Goal: Task Accomplishment & Management: Use online tool/utility

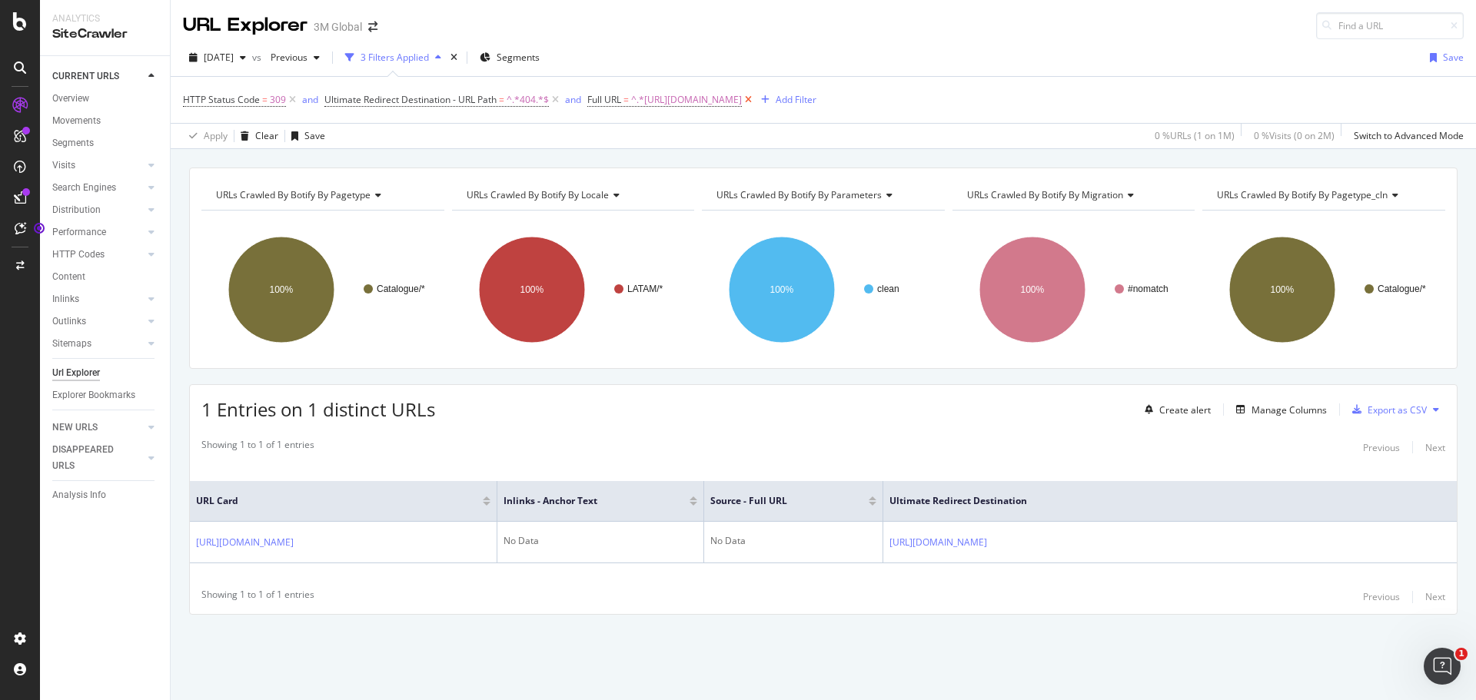
click at [755, 100] on icon at bounding box center [748, 99] width 13 height 15
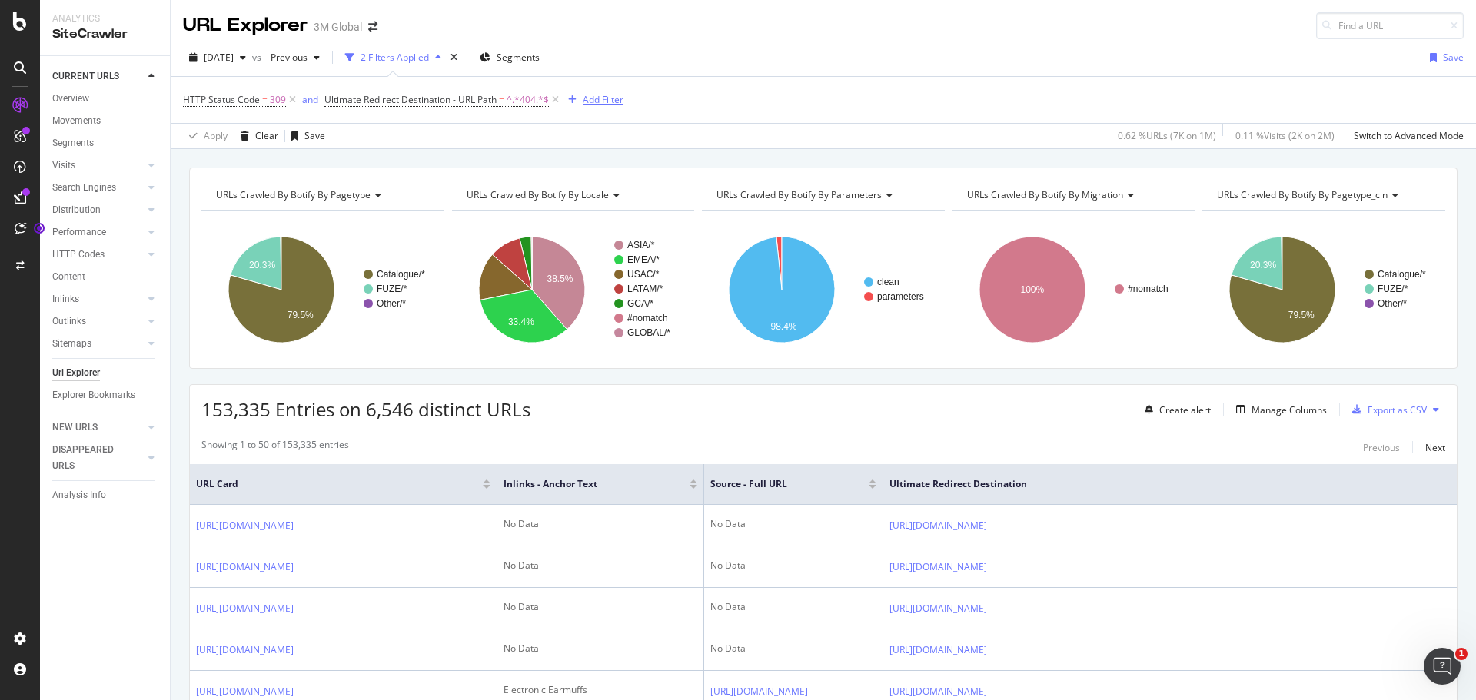
click at [603, 99] on div "Add Filter" at bounding box center [603, 99] width 41 height 13
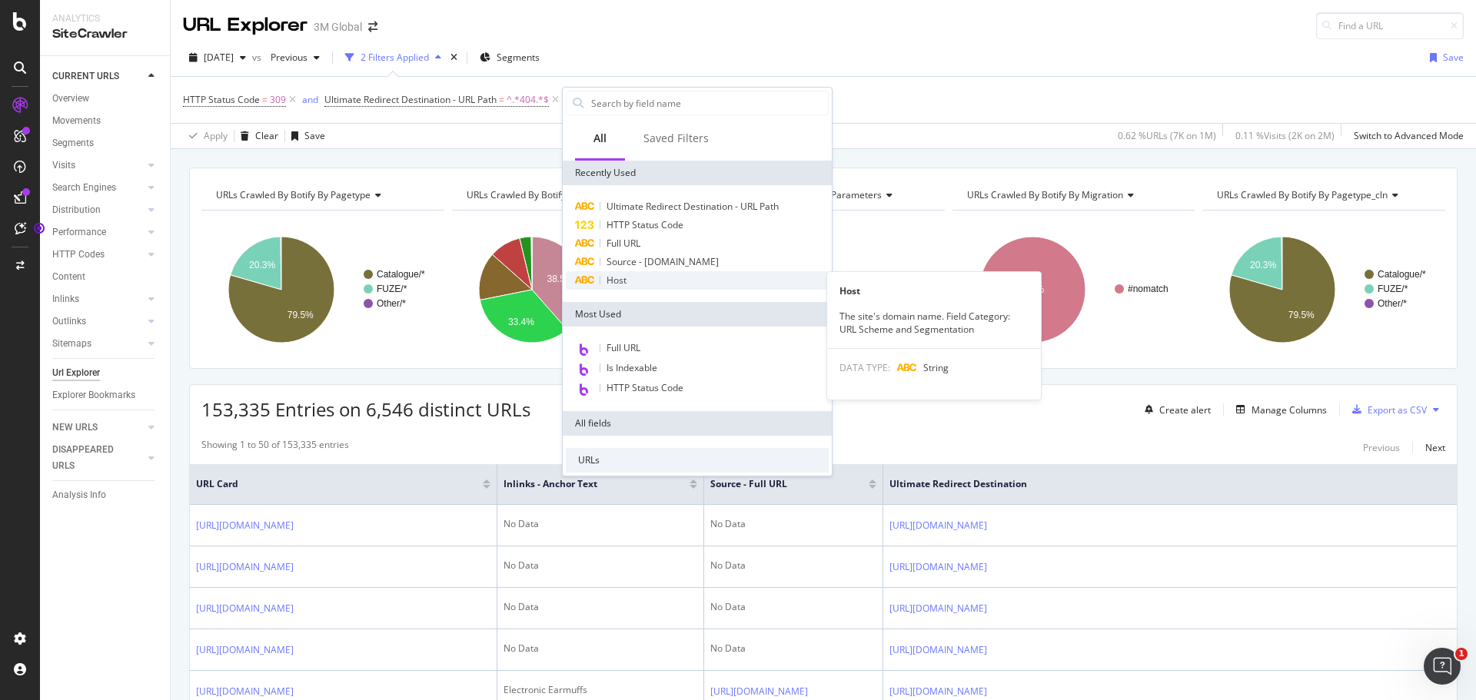
click at [635, 283] on div "Host" at bounding box center [697, 280] width 263 height 18
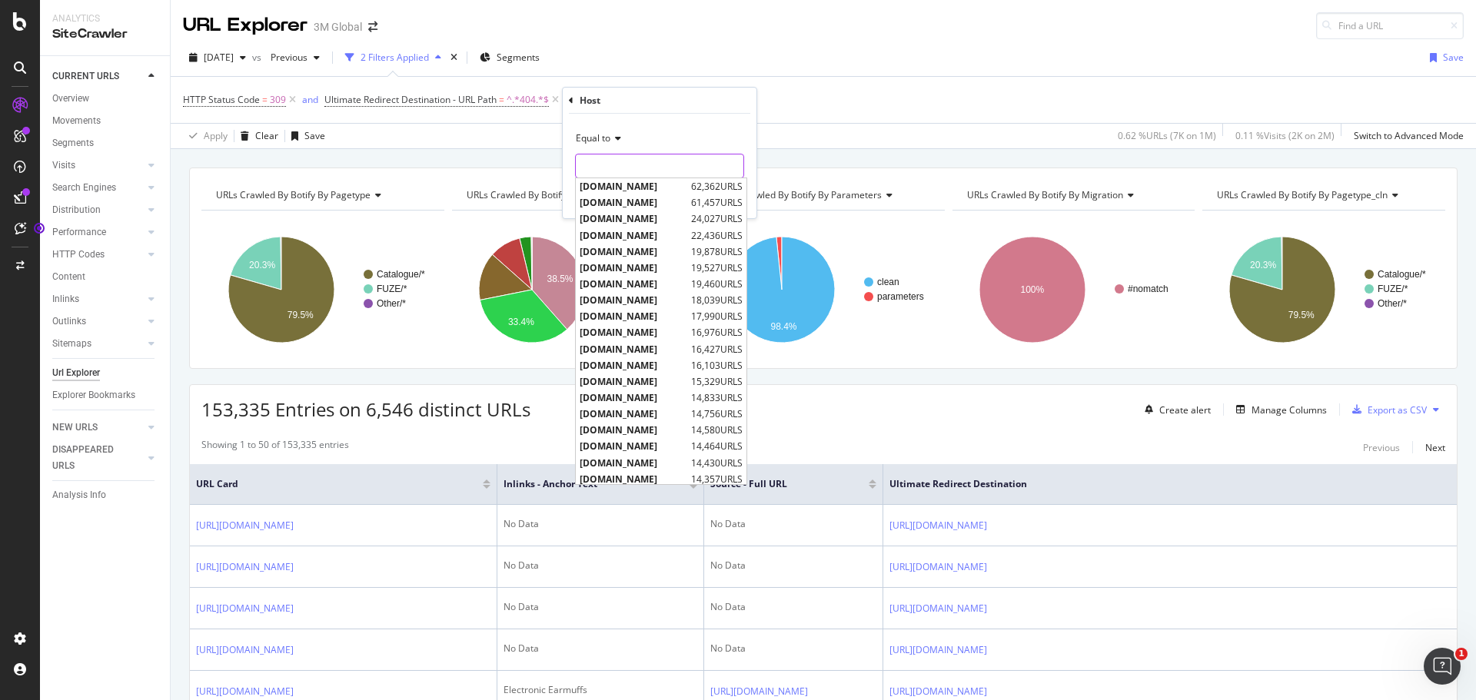
click at [610, 165] on input "text" at bounding box center [660, 166] width 168 height 25
click at [617, 189] on span "[DOMAIN_NAME]" at bounding box center [634, 186] width 108 height 13
type input "[DOMAIN_NAME]"
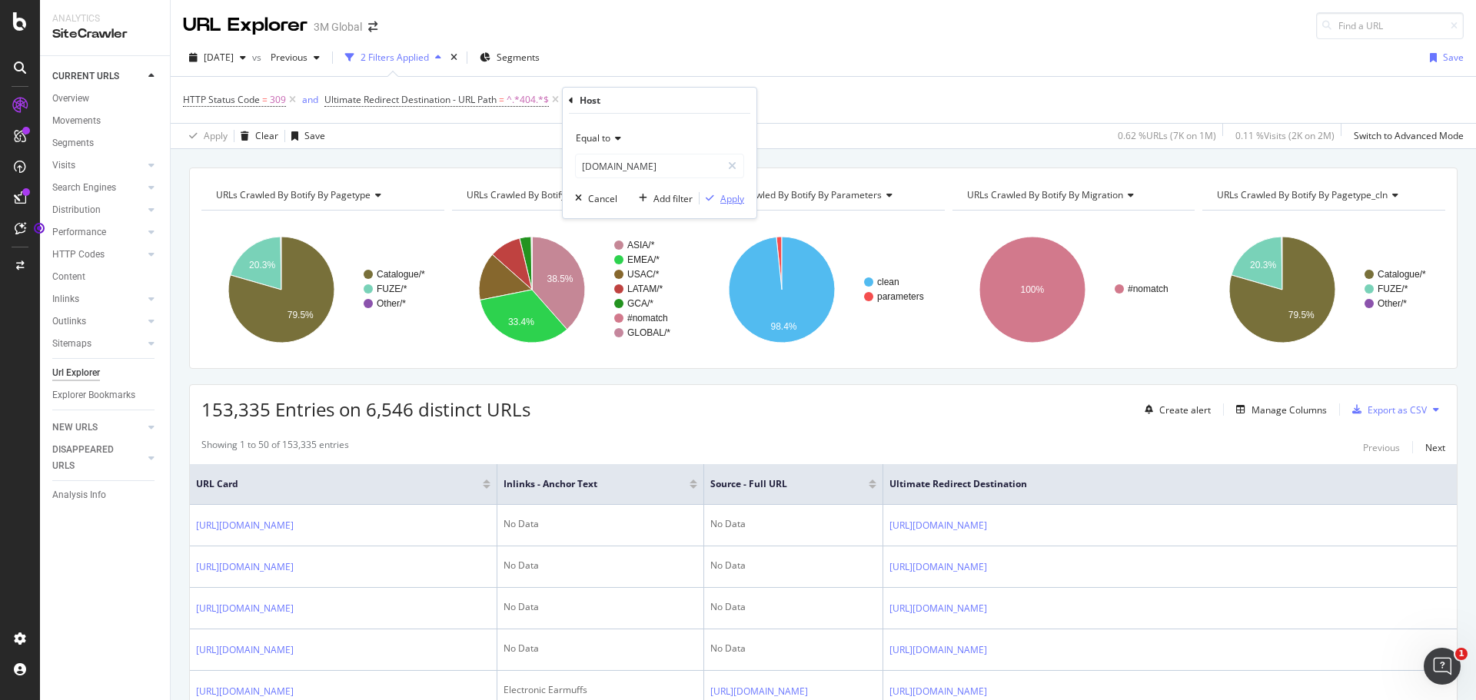
click at [733, 204] on div "Apply" at bounding box center [732, 198] width 24 height 13
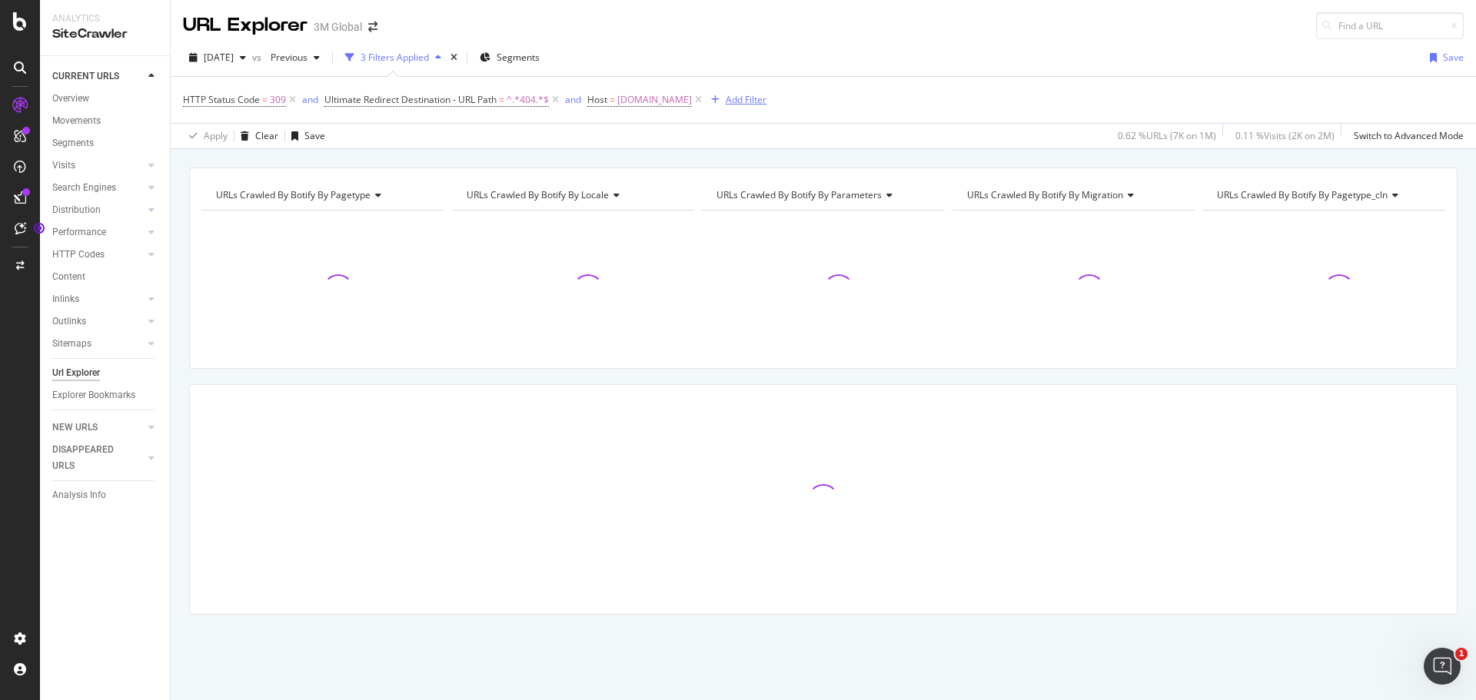
click at [726, 99] on div "Add Filter" at bounding box center [746, 99] width 41 height 13
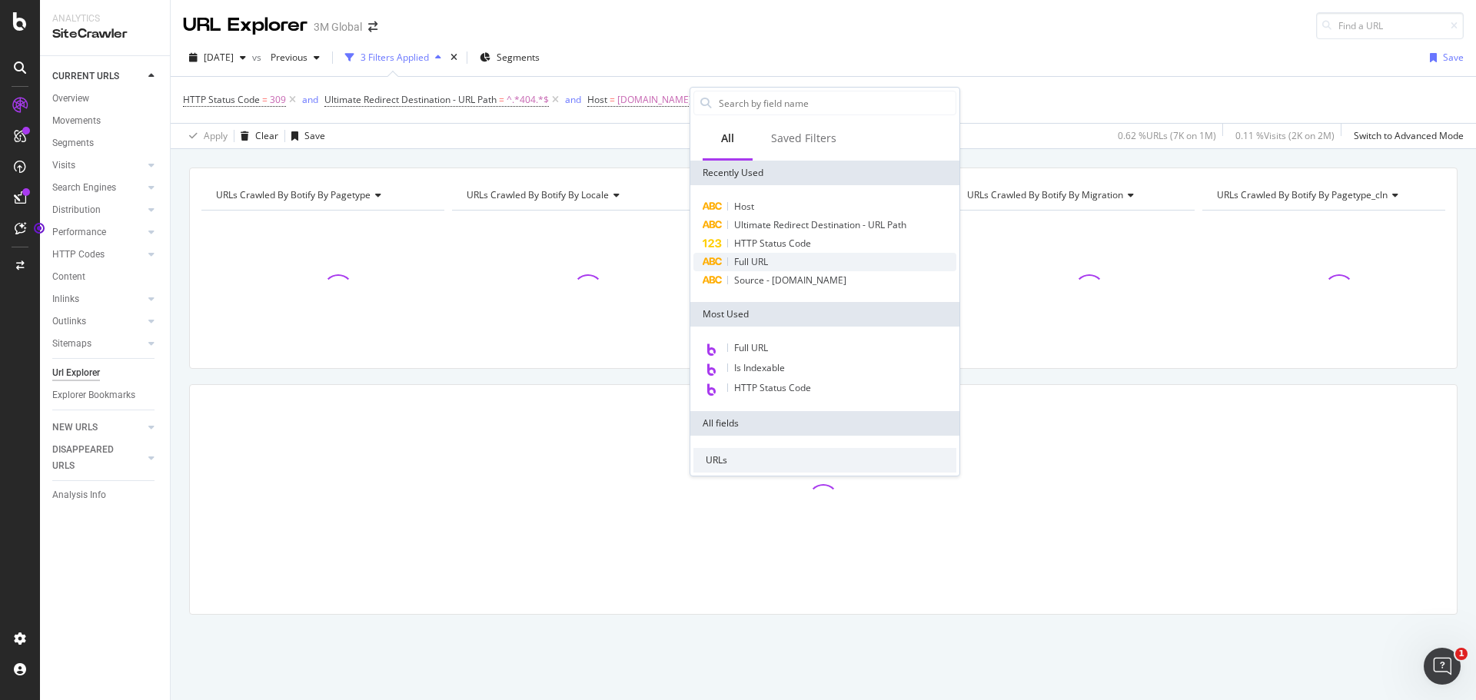
click at [758, 261] on span "Full URL" at bounding box center [751, 261] width 34 height 13
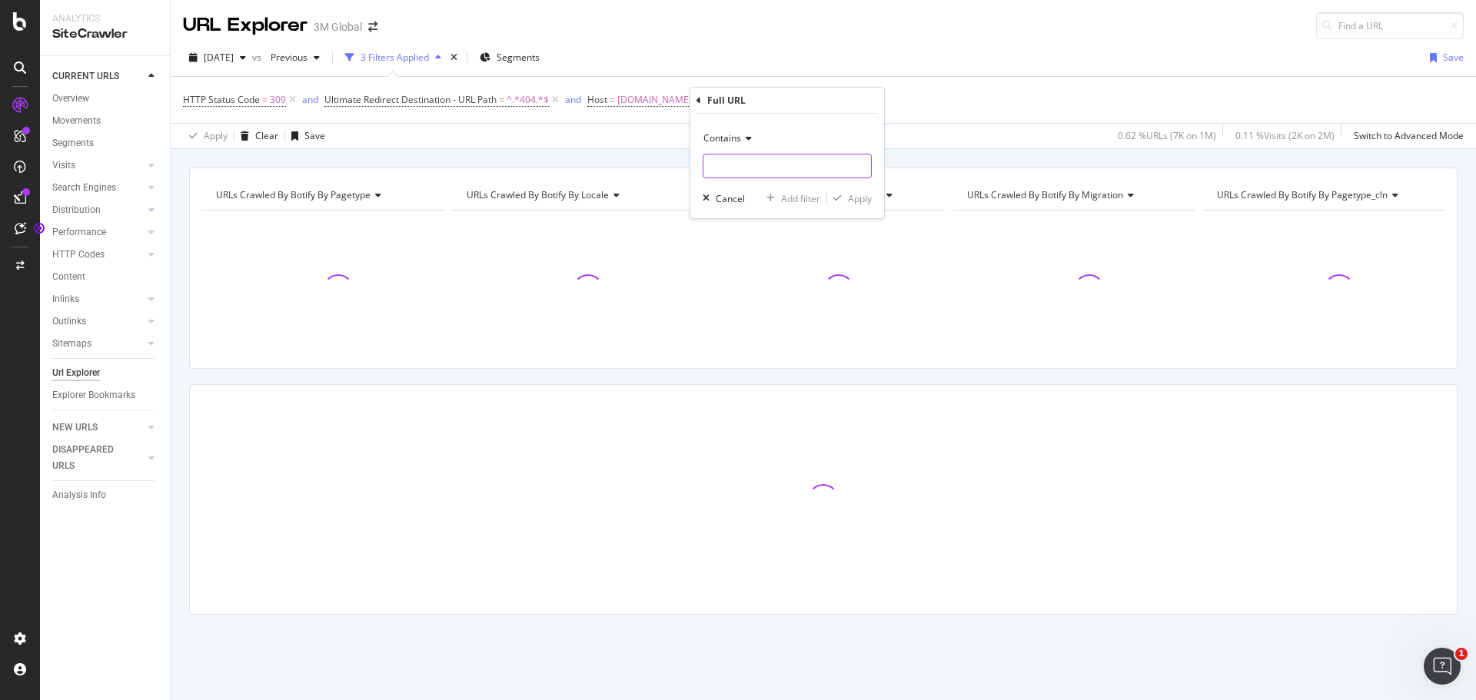
click at [743, 162] on input "text" at bounding box center [787, 166] width 168 height 25
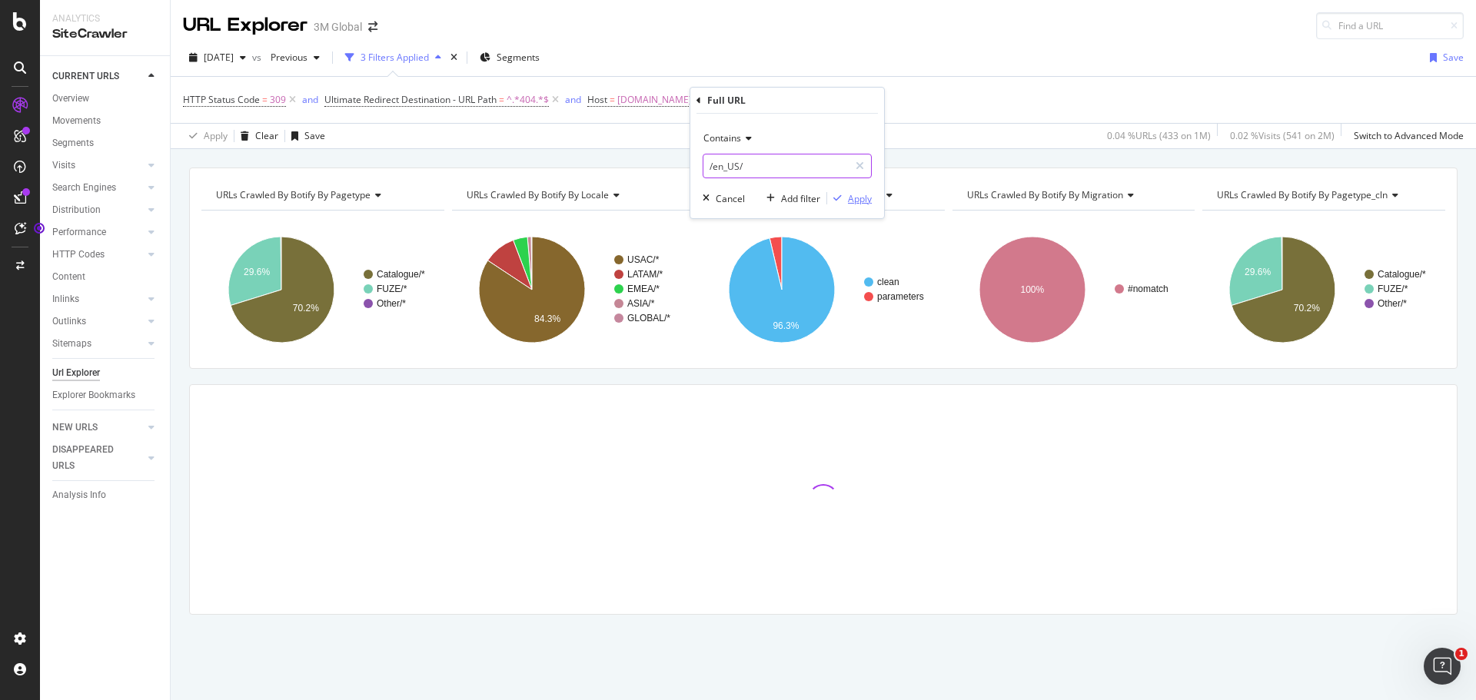
type input "/en_US/"
click at [855, 201] on div "Apply" at bounding box center [860, 198] width 24 height 13
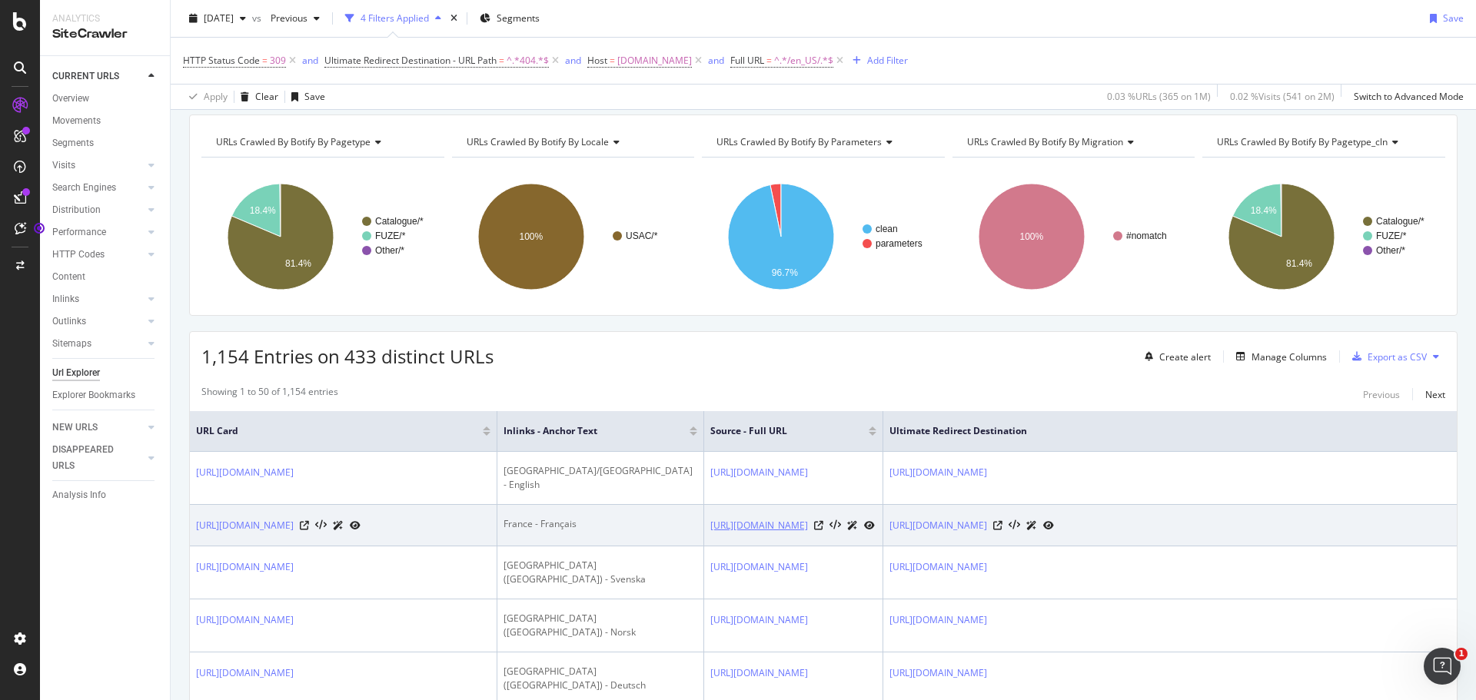
scroll to position [77, 0]
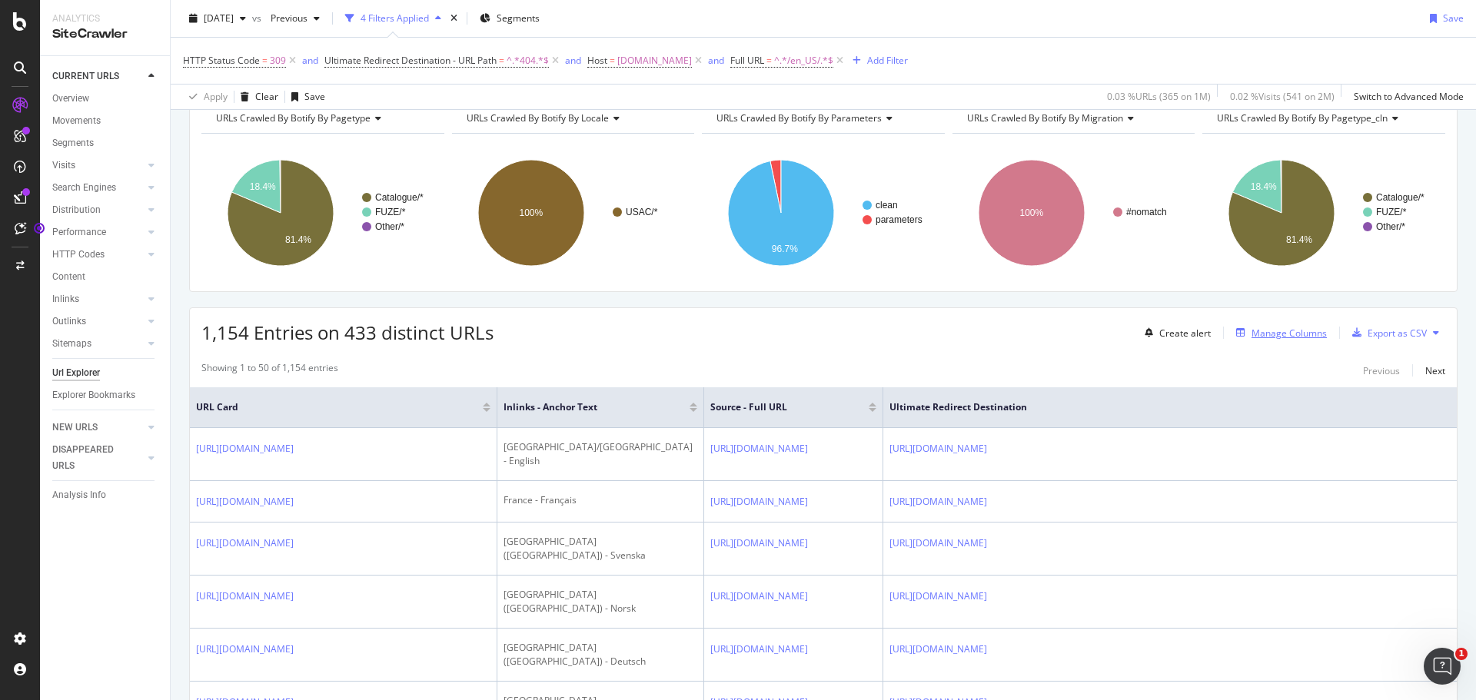
click at [1277, 334] on div "Manage Columns" at bounding box center [1288, 333] width 75 height 13
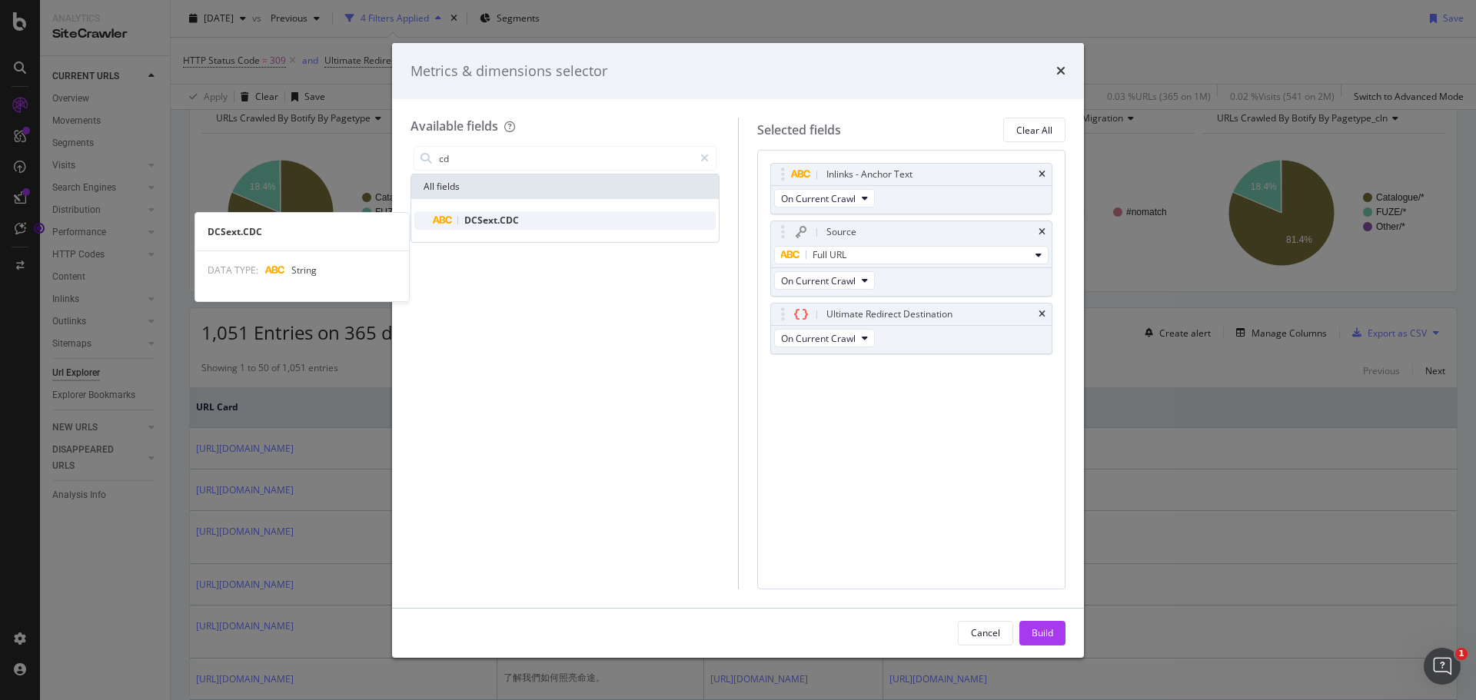
type input "cd"
click at [503, 220] on span "DCSext.CDC" at bounding box center [491, 220] width 55 height 13
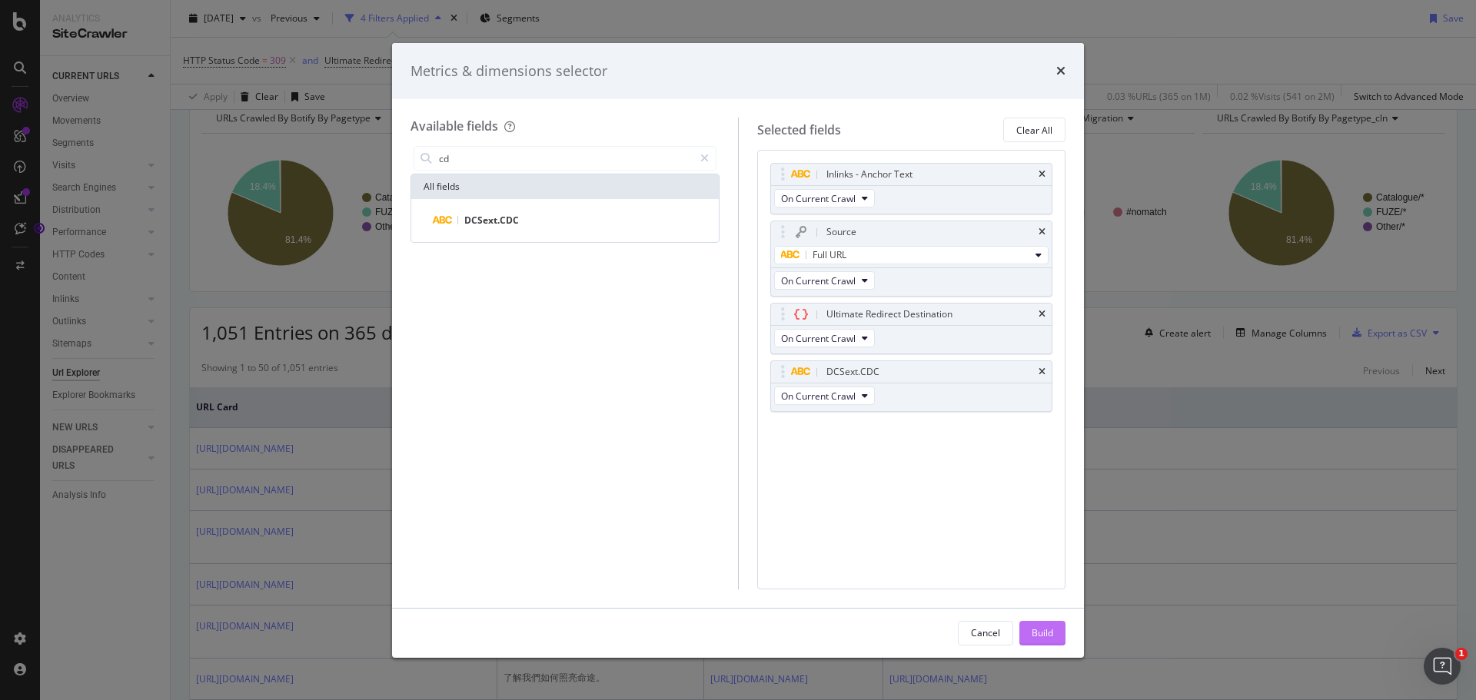
click at [1045, 631] on div "Build" at bounding box center [1043, 632] width 22 height 13
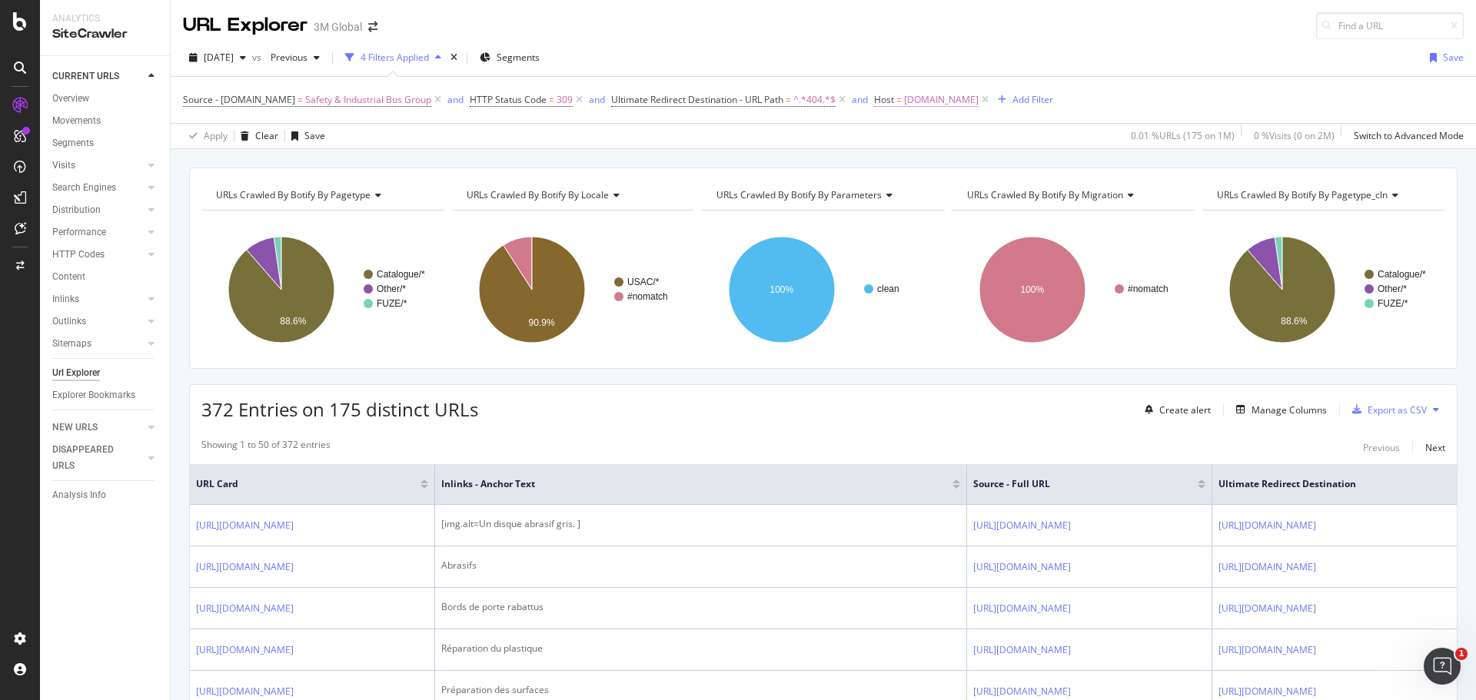
click at [947, 101] on span "[DOMAIN_NAME]" at bounding box center [941, 100] width 75 height 22
click at [928, 162] on input "[DOMAIN_NAME]" at bounding box center [957, 163] width 145 height 25
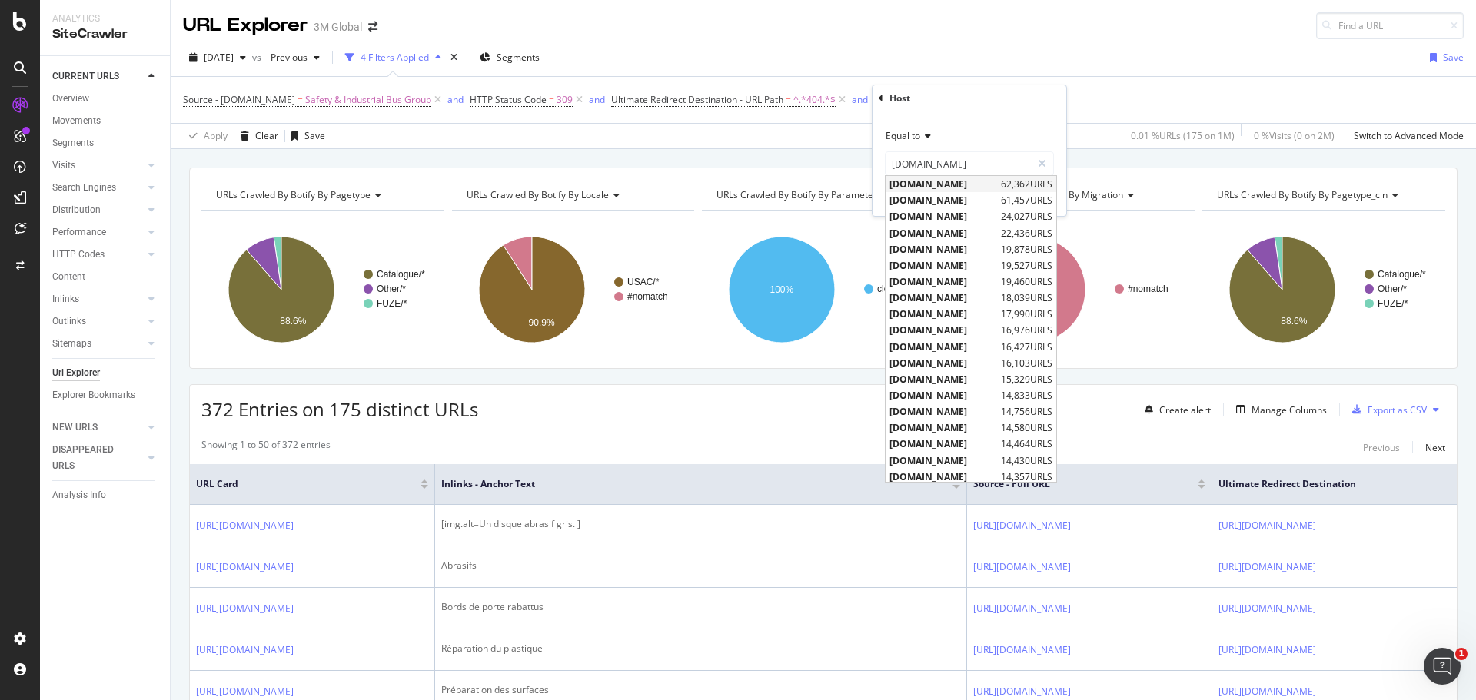
click at [935, 181] on span "[DOMAIN_NAME]" at bounding box center [943, 184] width 108 height 13
type input "[DOMAIN_NAME]"
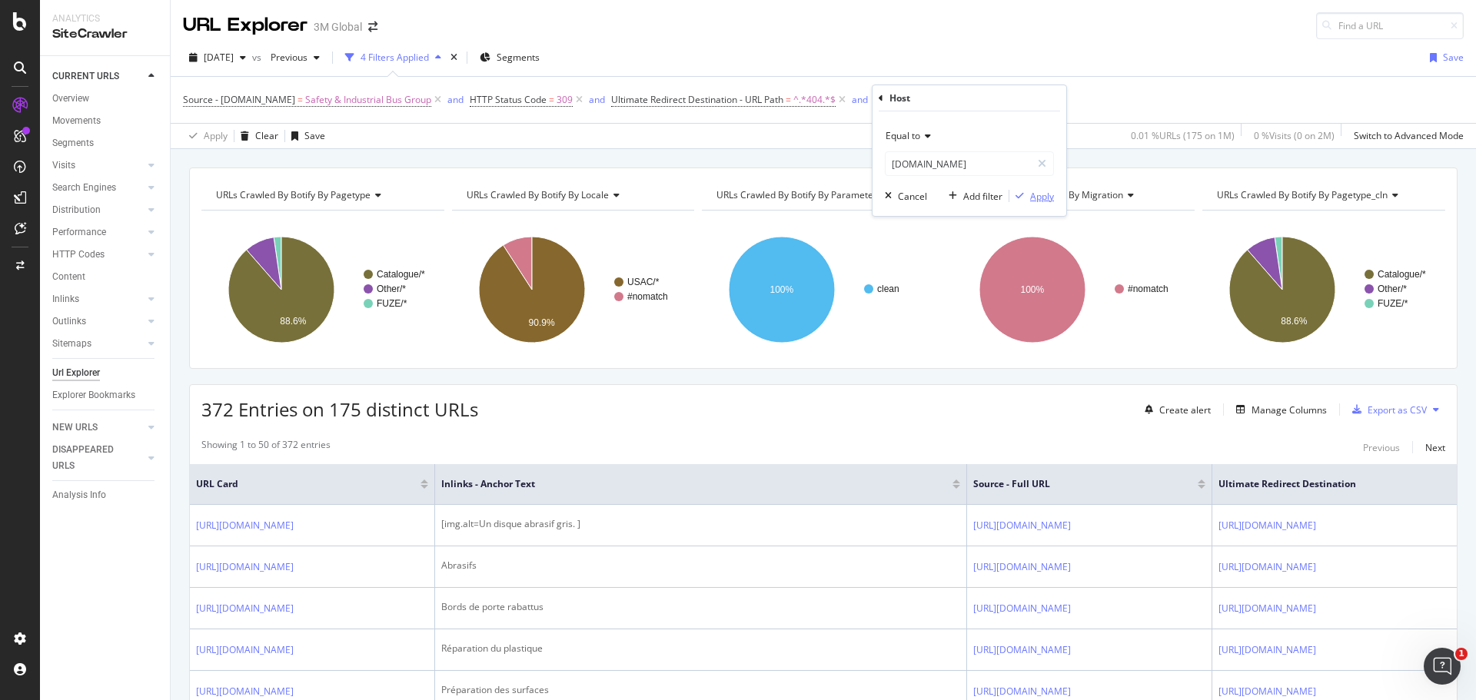
click at [1038, 194] on div "Apply" at bounding box center [1042, 196] width 24 height 13
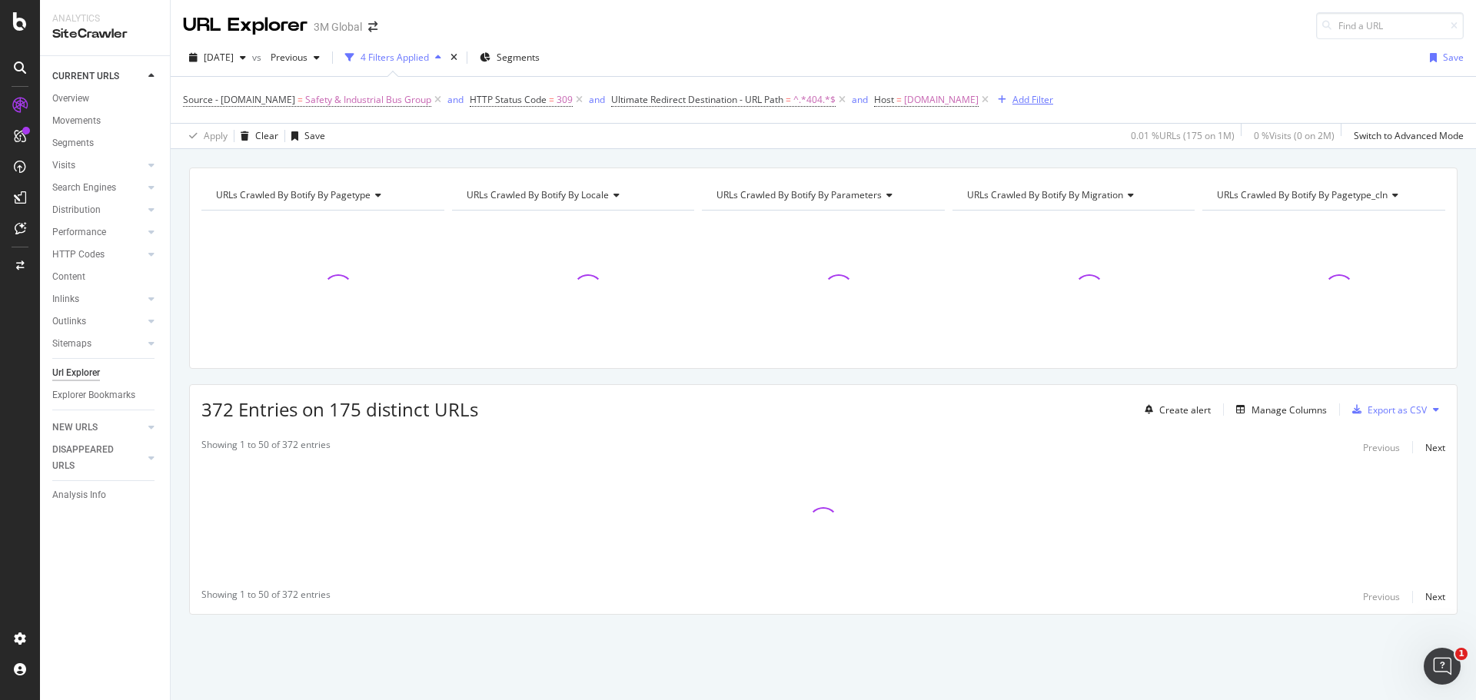
click at [1015, 98] on div "Add Filter" at bounding box center [1032, 99] width 41 height 13
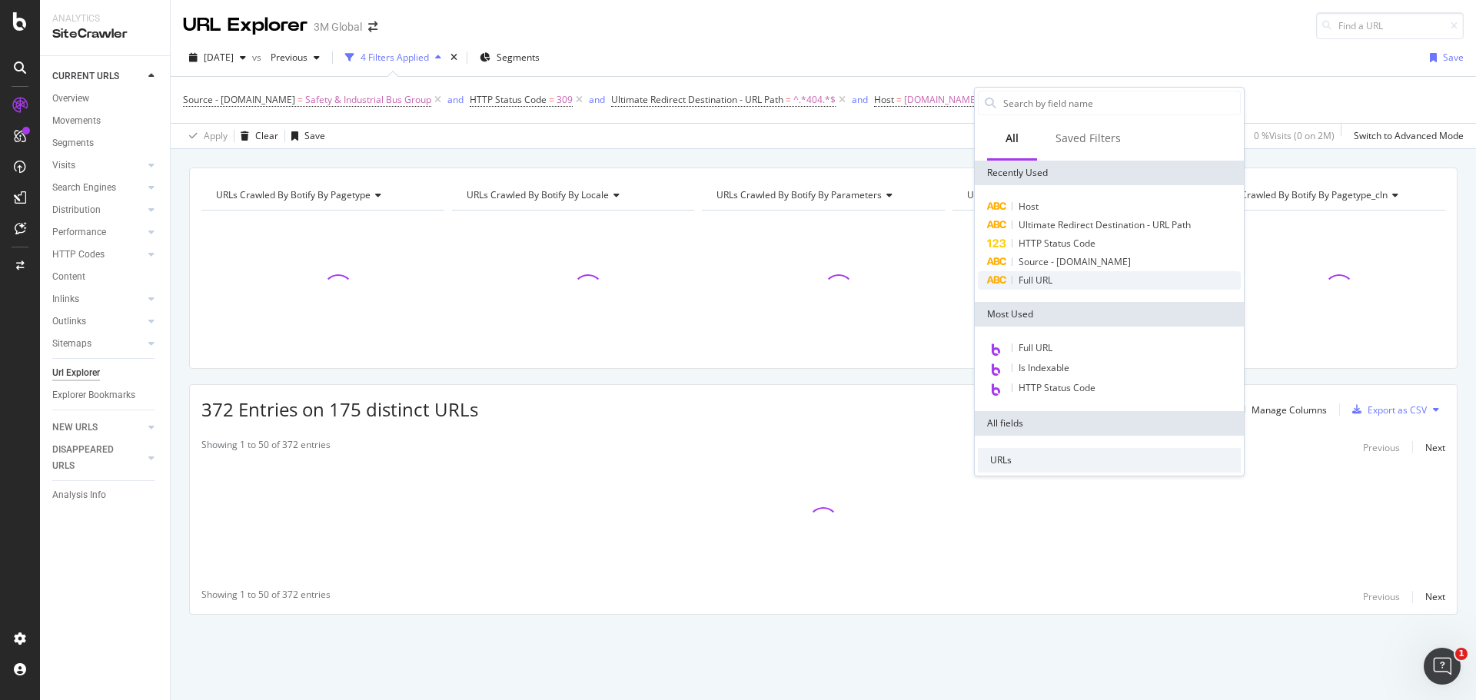
click at [1032, 281] on span "Full URL" at bounding box center [1035, 280] width 34 height 13
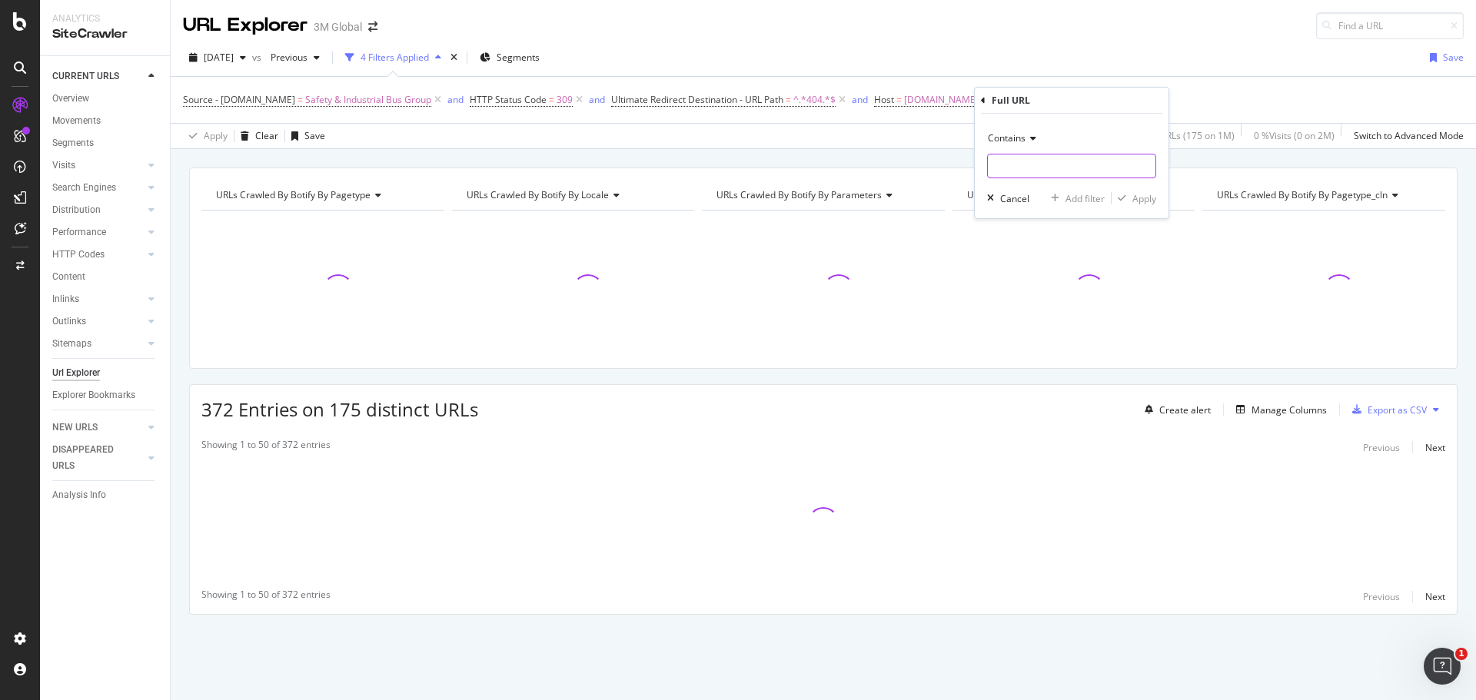
click at [1046, 168] on input "text" at bounding box center [1072, 166] width 168 height 25
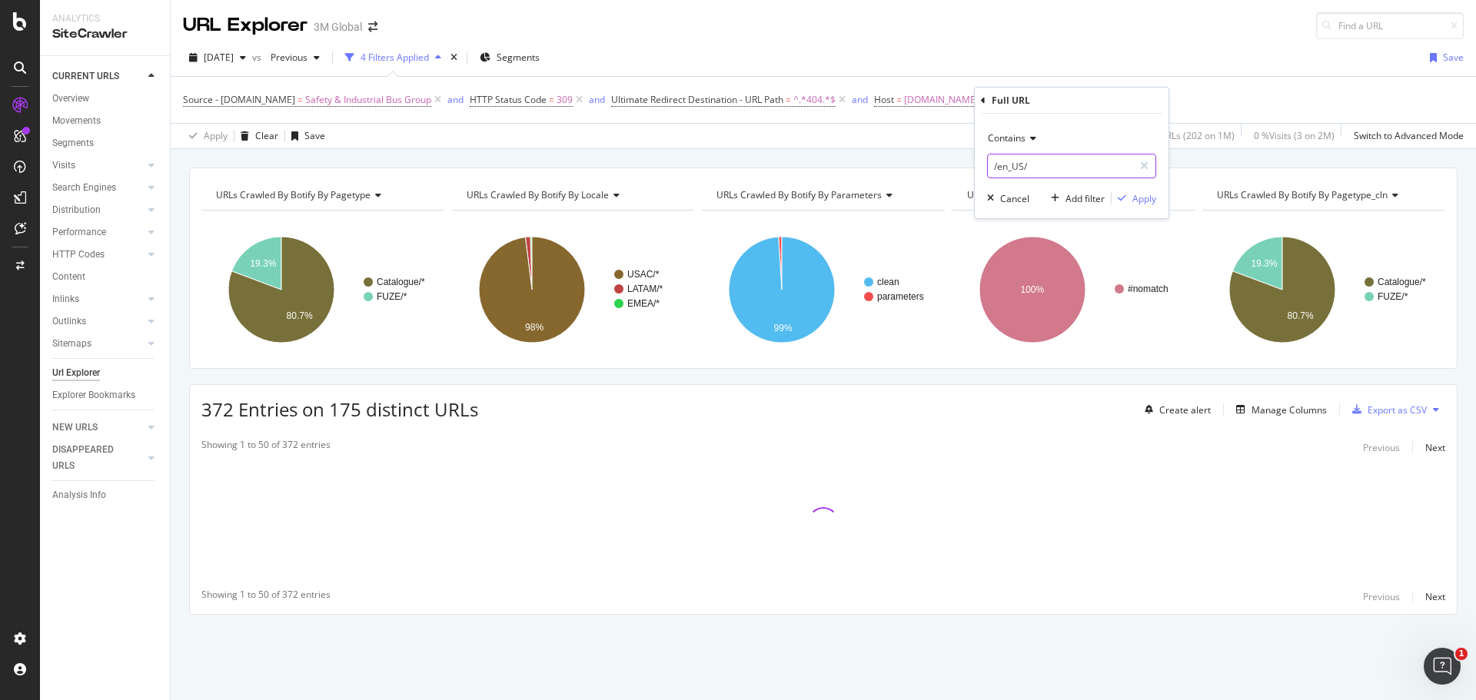
type input "/en_US/"
click at [1140, 201] on div "Apply" at bounding box center [1144, 198] width 24 height 13
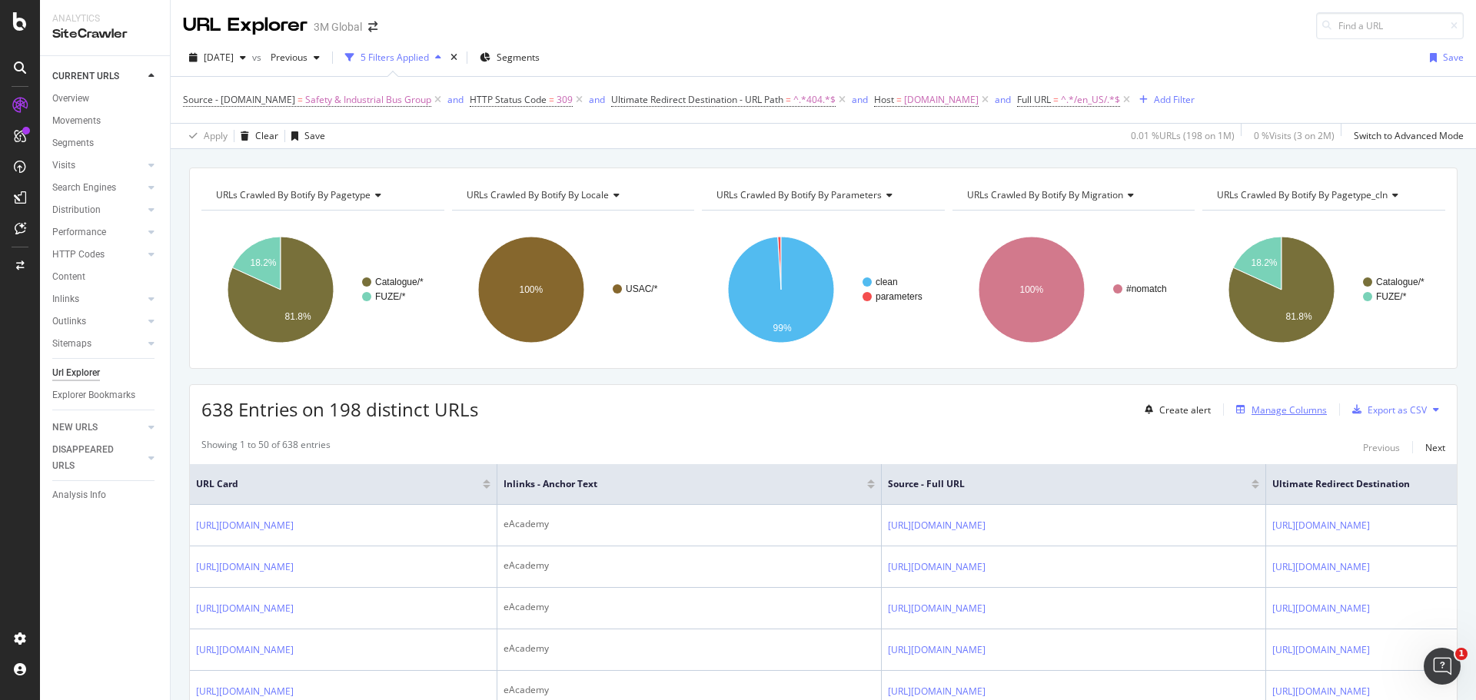
click at [1276, 410] on div "Manage Columns" at bounding box center [1288, 410] width 75 height 13
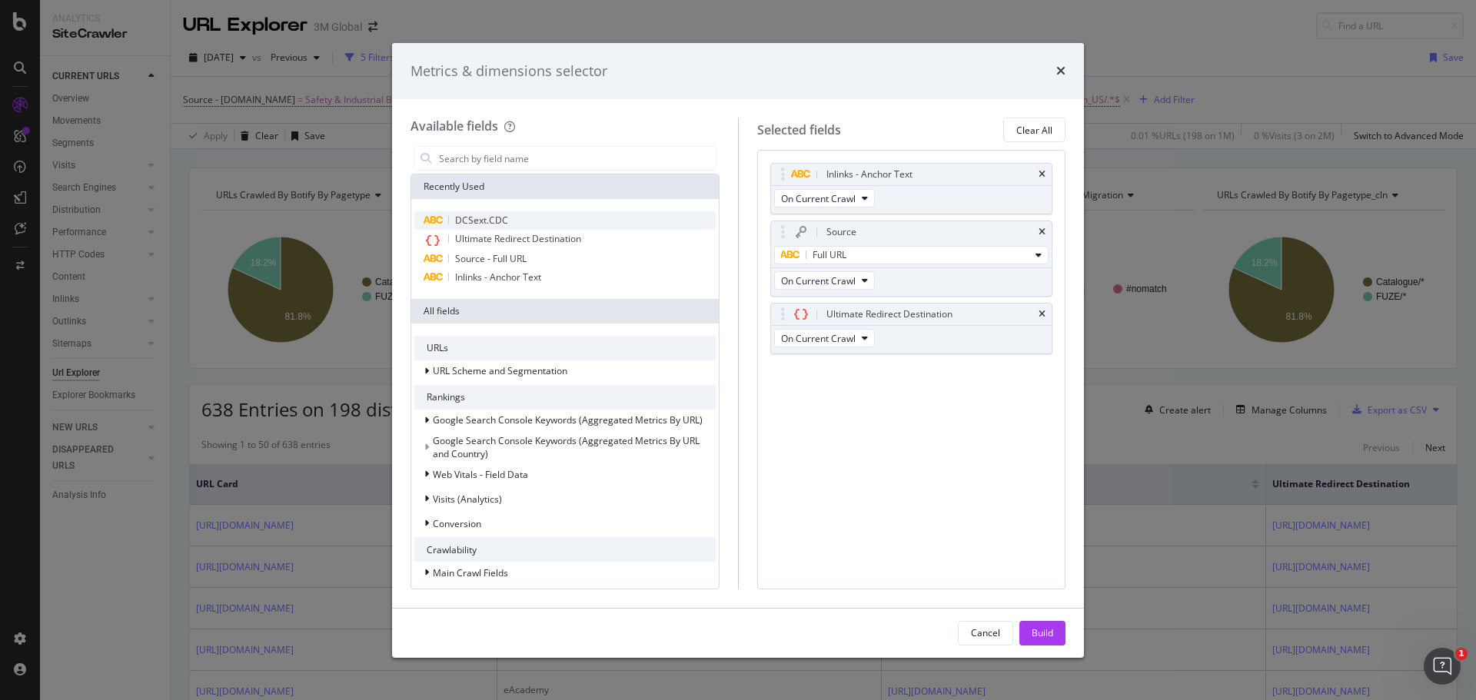
click at [517, 220] on div "DCSext.CDC" at bounding box center [564, 220] width 301 height 18
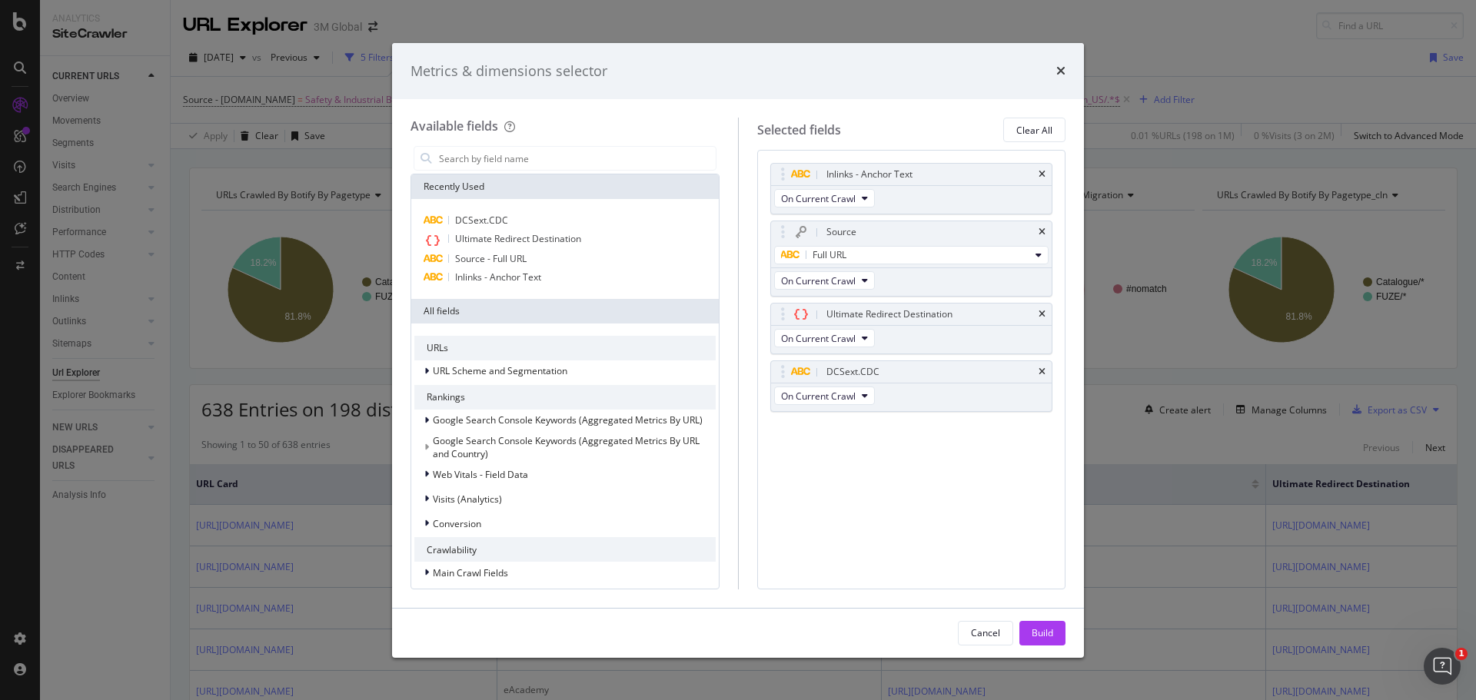
click at [1041, 639] on div "Build" at bounding box center [1043, 632] width 22 height 13
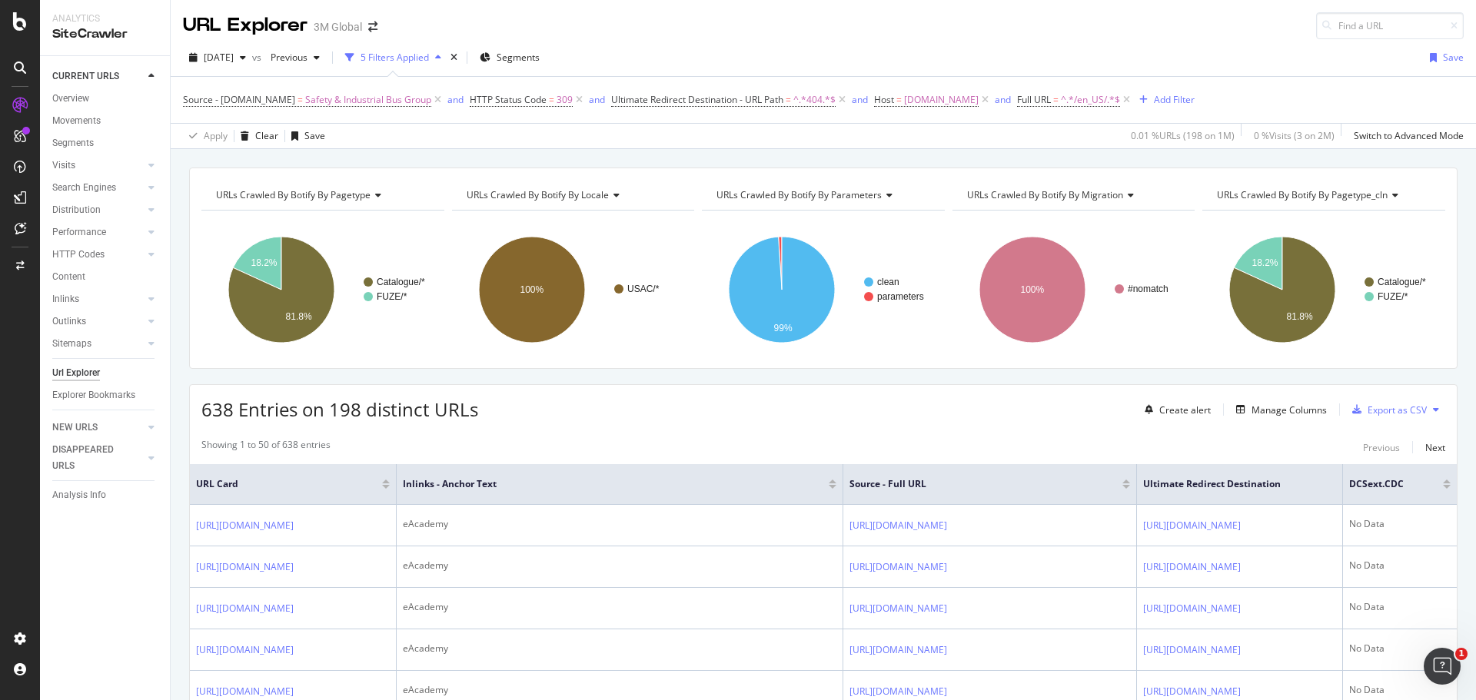
click at [778, 20] on div "URL Explorer 3M Global" at bounding box center [823, 19] width 1305 height 39
